Goal: Navigation & Orientation: Find specific page/section

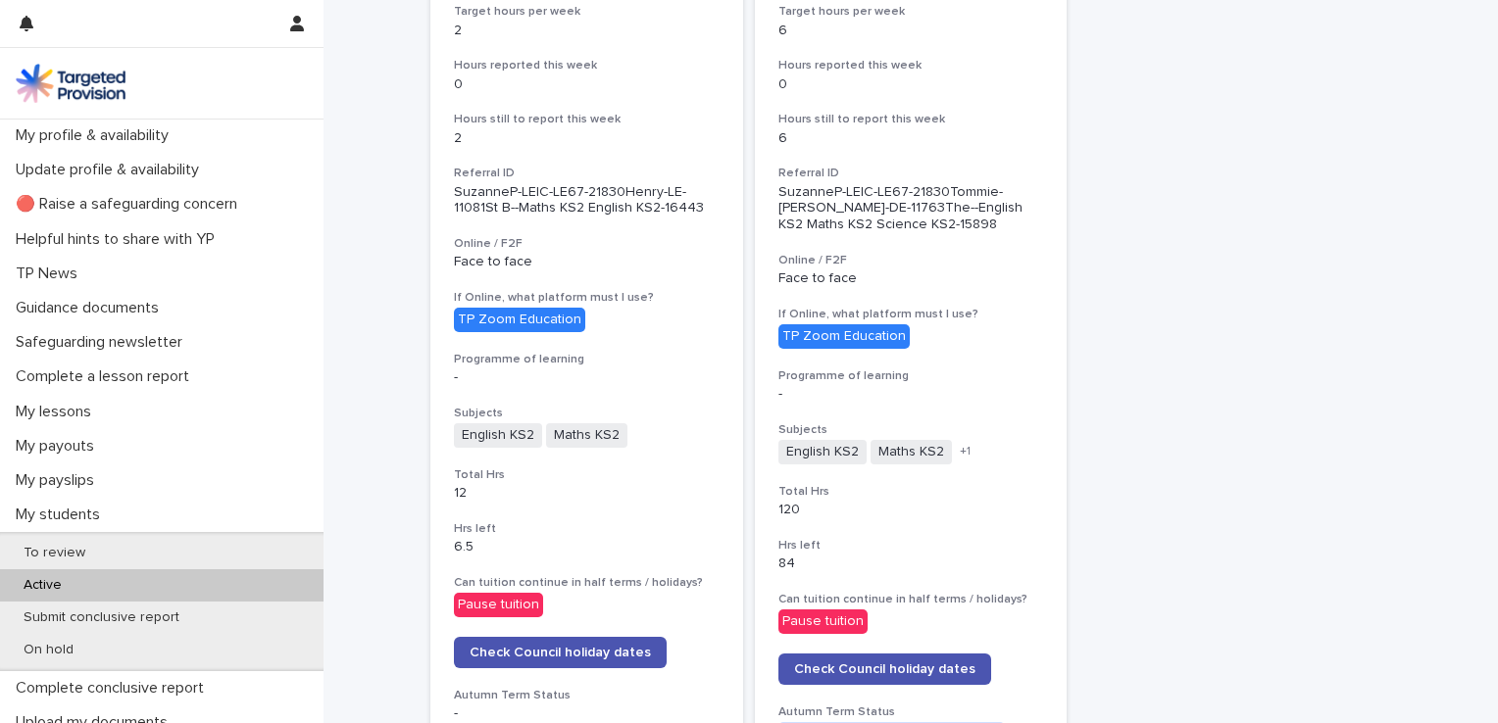
scroll to position [588, 0]
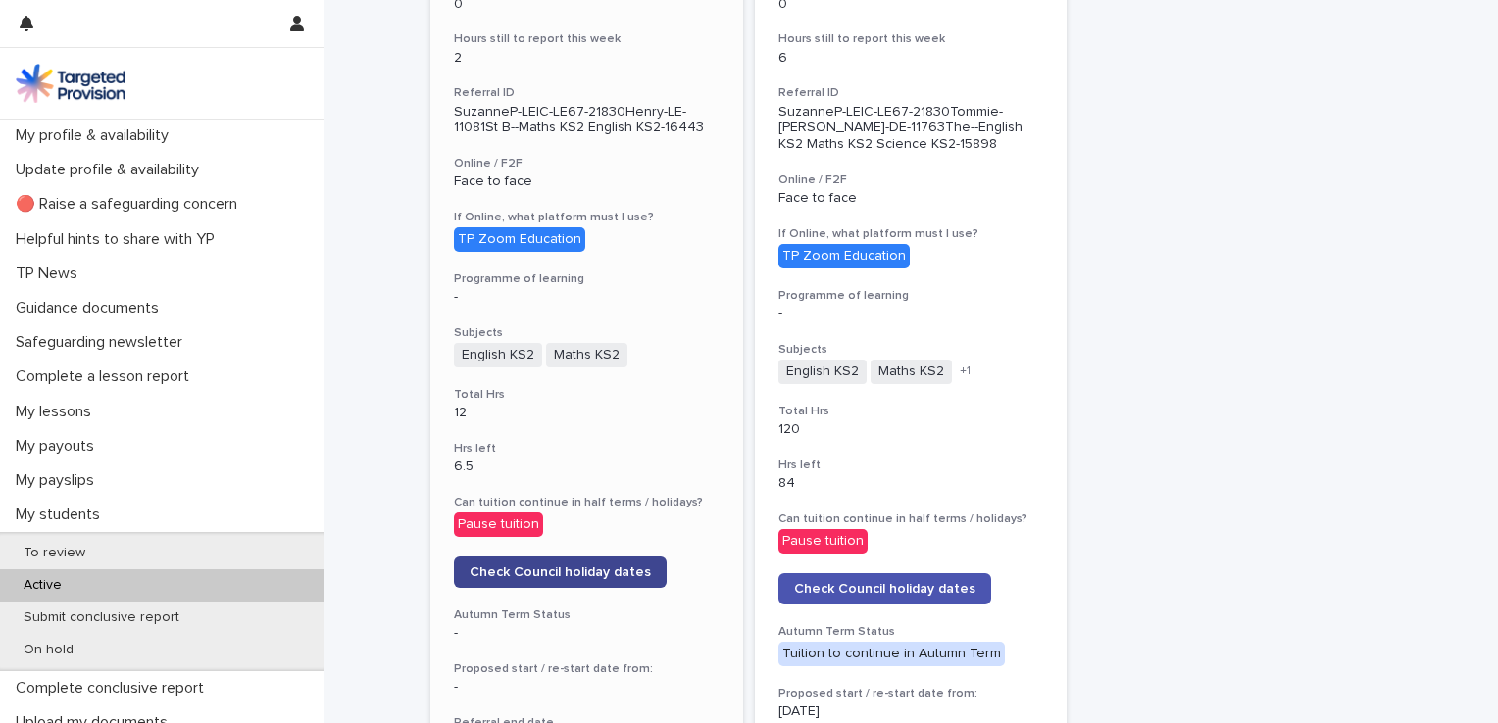
click at [539, 566] on span "Check Council holiday dates" at bounding box center [560, 573] width 181 height 14
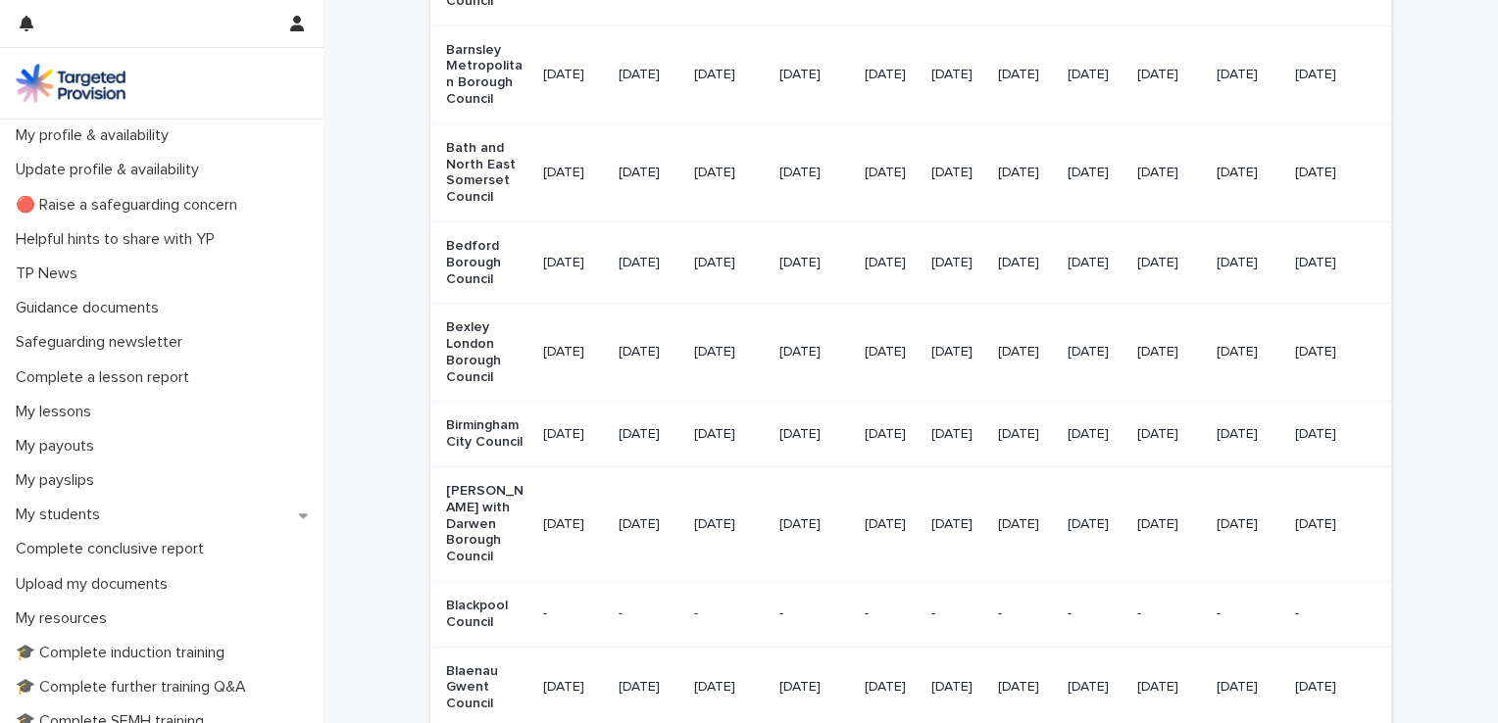
scroll to position [627, 0]
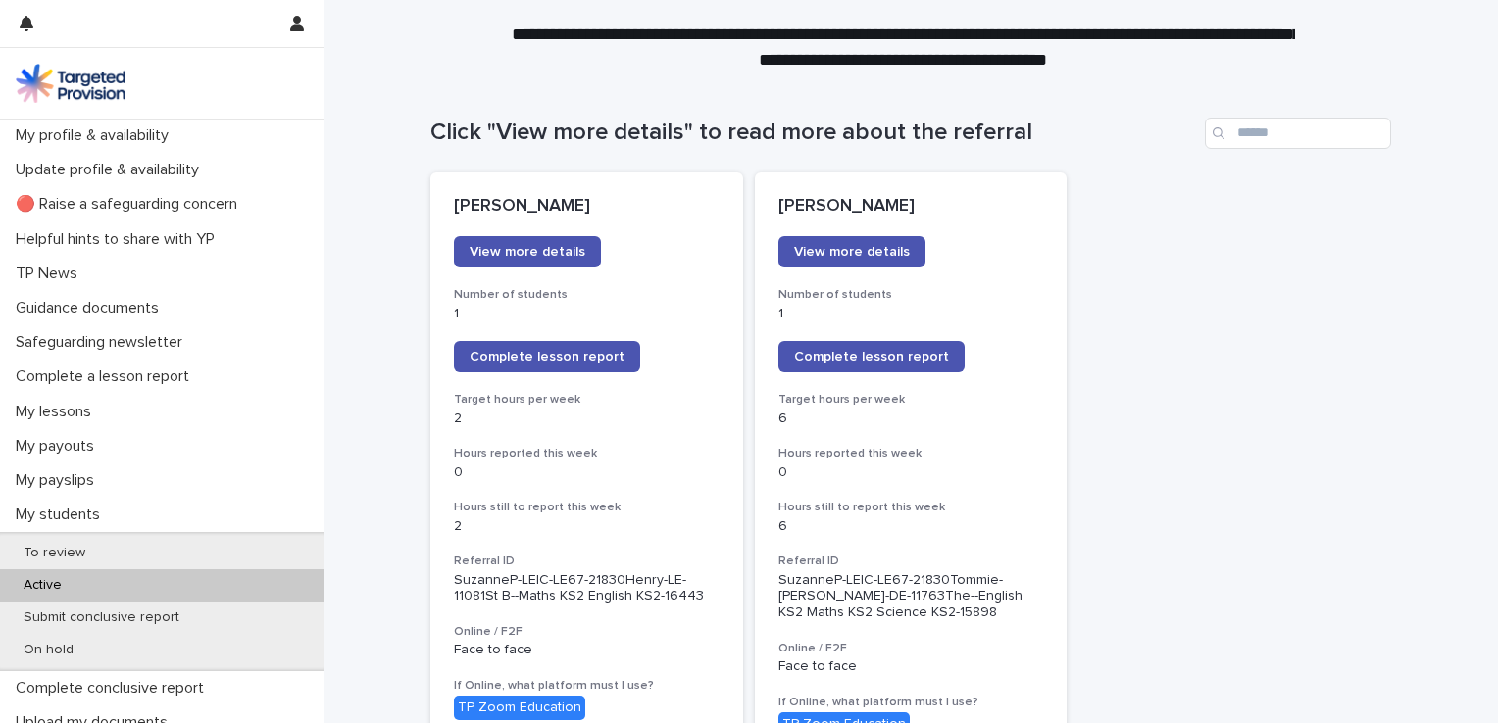
scroll to position [118, 0]
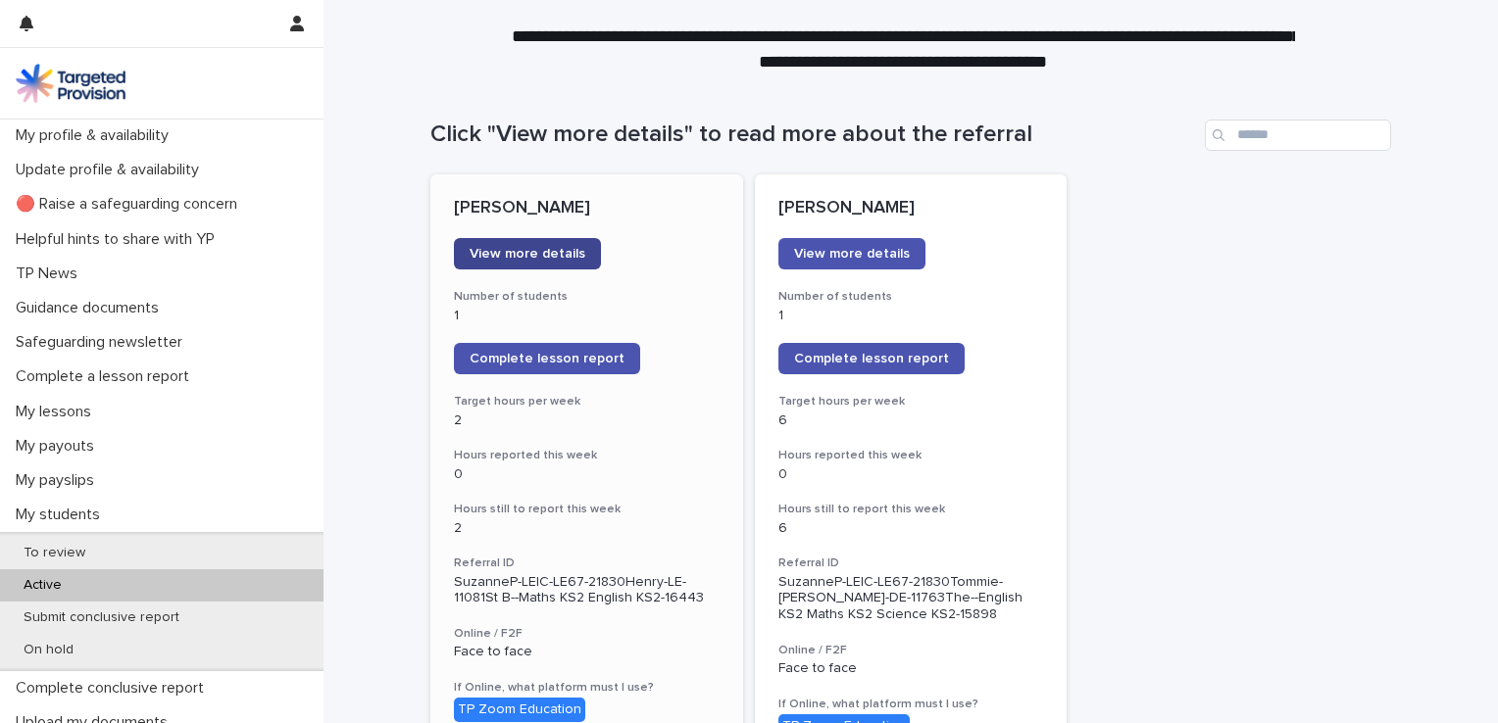
click at [514, 260] on span "View more details" at bounding box center [528, 254] width 116 height 14
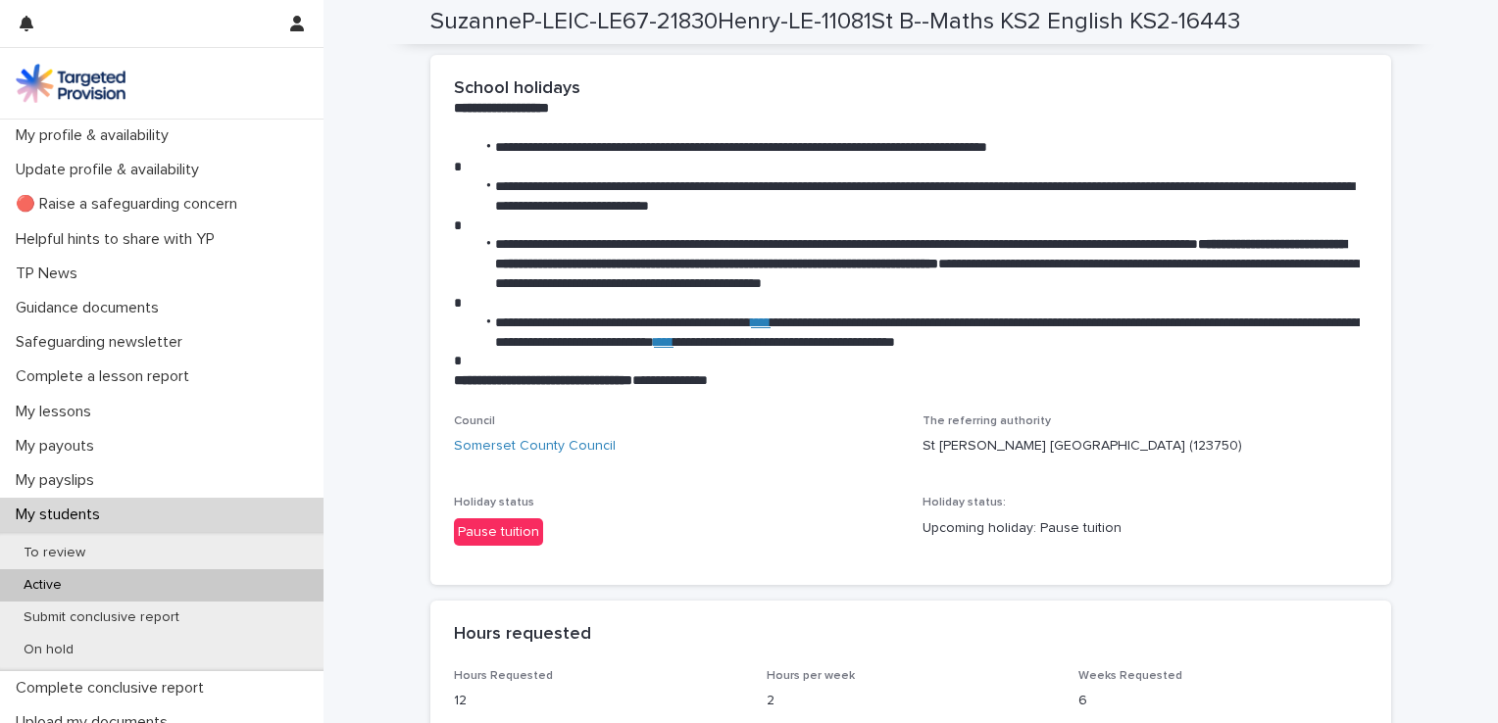
scroll to position [3098, 0]
